Goal: Transaction & Acquisition: Purchase product/service

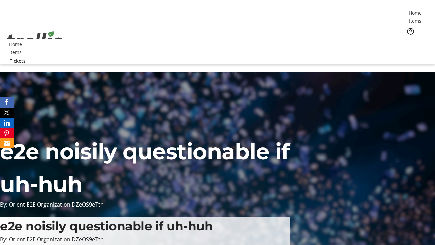
click at [409, 39] on span "Tickets" at bounding box center [417, 42] width 16 height 7
